Goal: Transaction & Acquisition: Purchase product/service

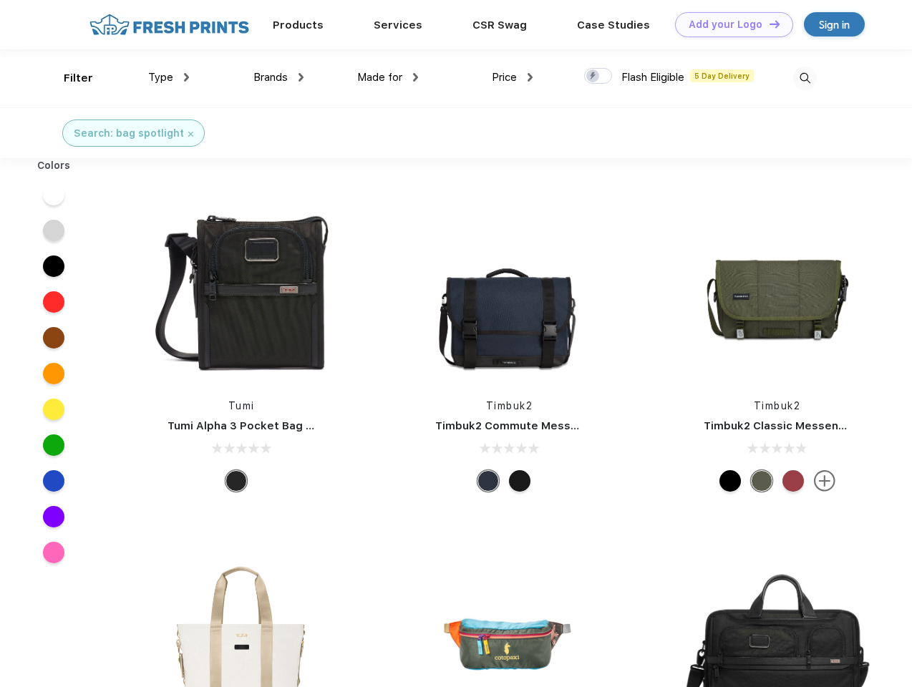
click at [729, 24] on link "Add your Logo Design Tool" at bounding box center [734, 24] width 118 height 25
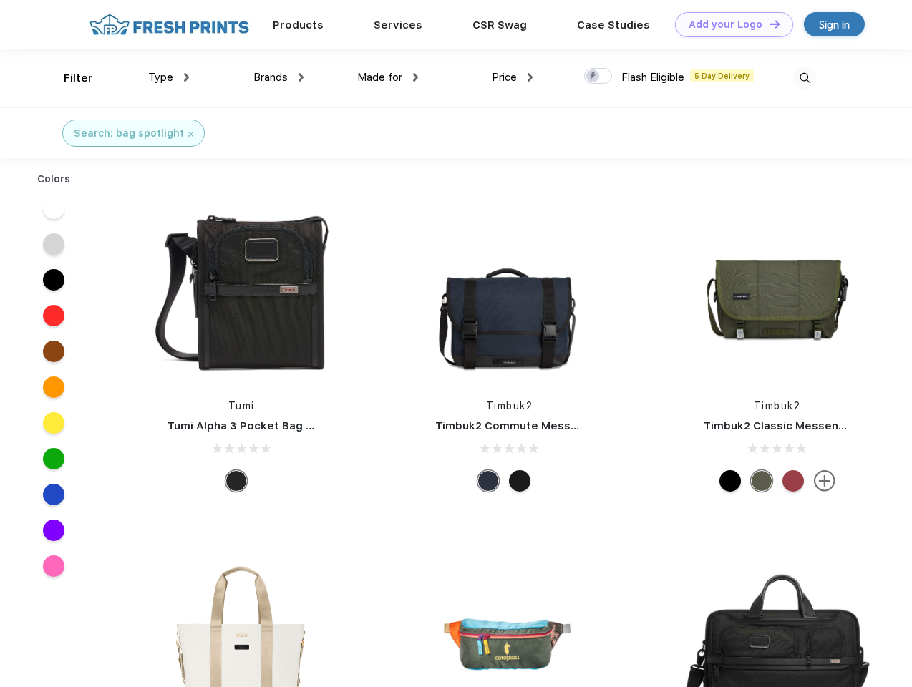
click at [0, 0] on div "Design Tool" at bounding box center [0, 0] width 0 height 0
click at [768, 24] on link "Add your Logo Design Tool" at bounding box center [734, 24] width 118 height 25
click at [69, 78] on div "Filter" at bounding box center [78, 78] width 29 height 16
click at [169, 77] on span "Type" at bounding box center [160, 77] width 25 height 13
click at [279, 77] on span "Brands" at bounding box center [270, 77] width 34 height 13
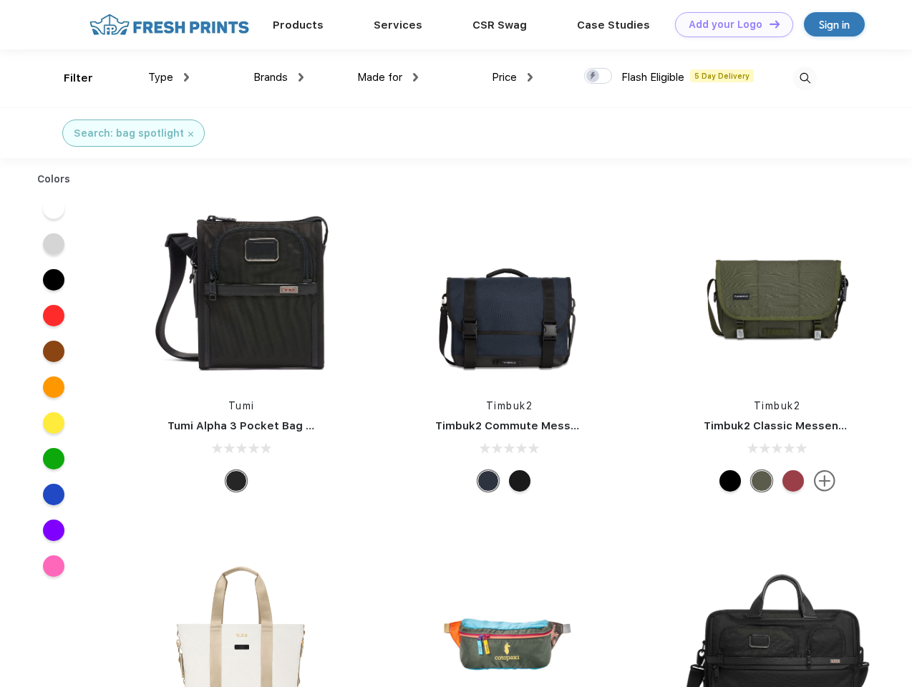
click at [388, 77] on span "Made for" at bounding box center [379, 77] width 45 height 13
click at [513, 77] on span "Price" at bounding box center [504, 77] width 25 height 13
click at [599, 77] on div at bounding box center [598, 76] width 28 height 16
click at [594, 77] on input "checkbox" at bounding box center [588, 71] width 9 height 9
click at [805, 78] on img at bounding box center [805, 79] width 24 height 24
